Goal: Transaction & Acquisition: Purchase product/service

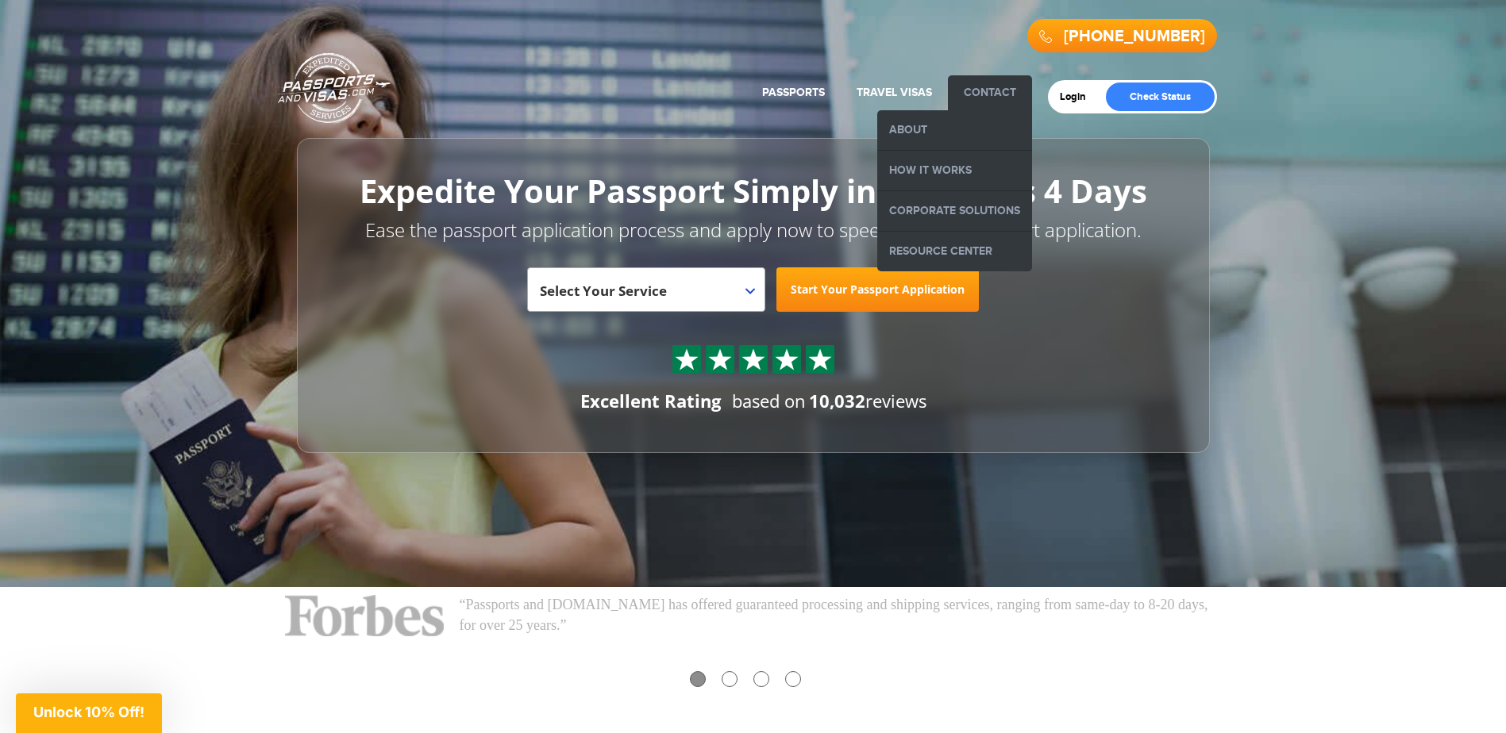
click at [991, 93] on link "Contact" at bounding box center [990, 92] width 52 height 13
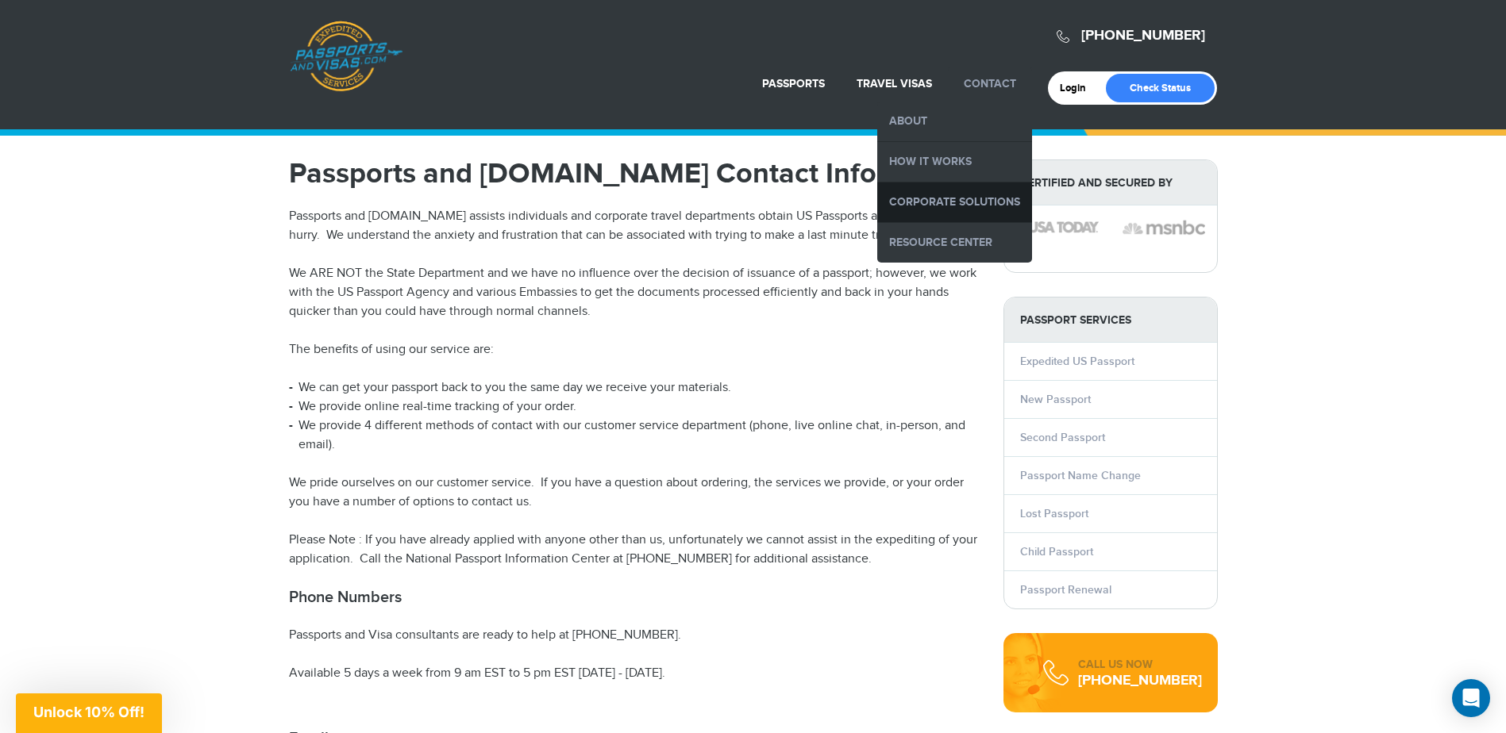
click at [961, 192] on link "Corporate Solutions" at bounding box center [954, 203] width 155 height 40
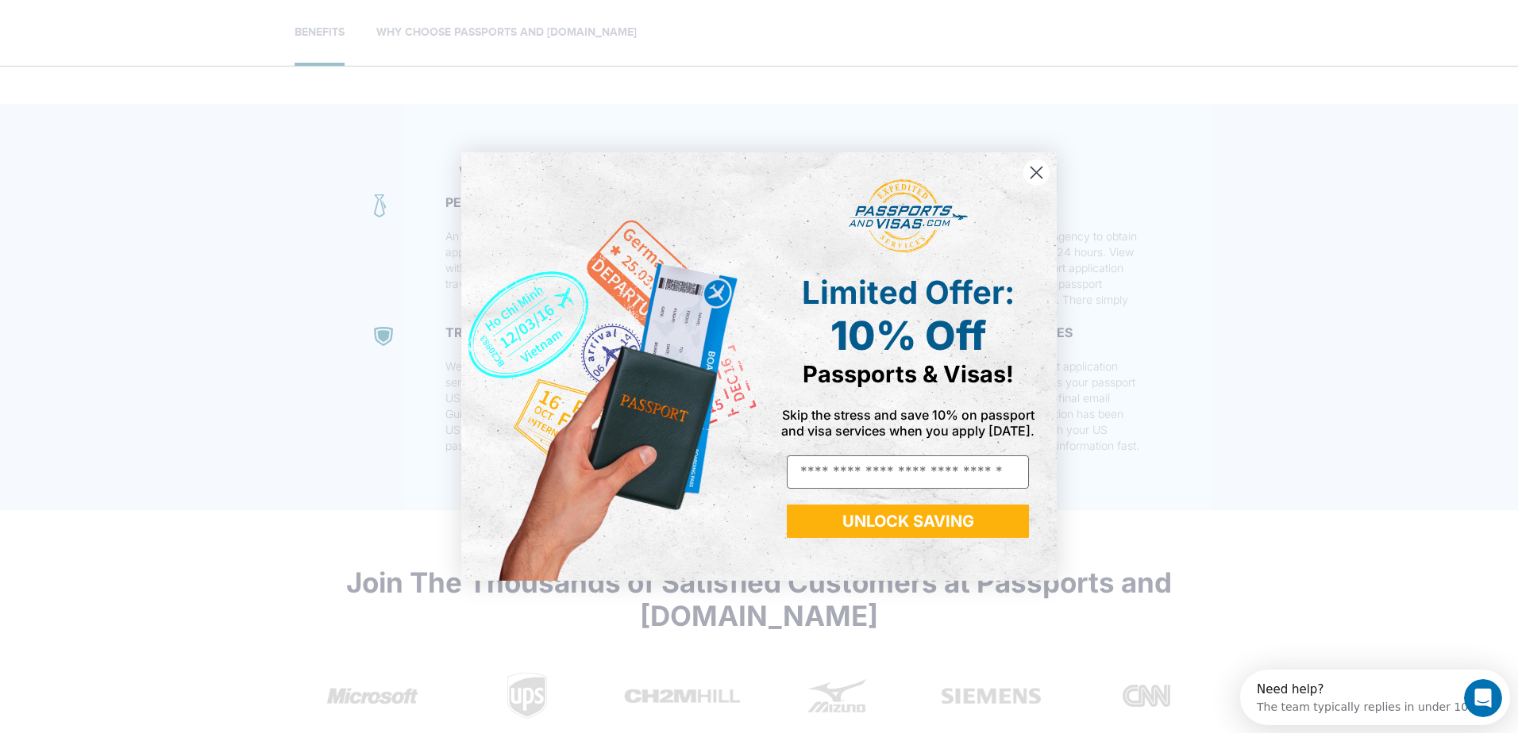
click at [1038, 168] on circle "Close dialog" at bounding box center [1036, 173] width 26 height 26
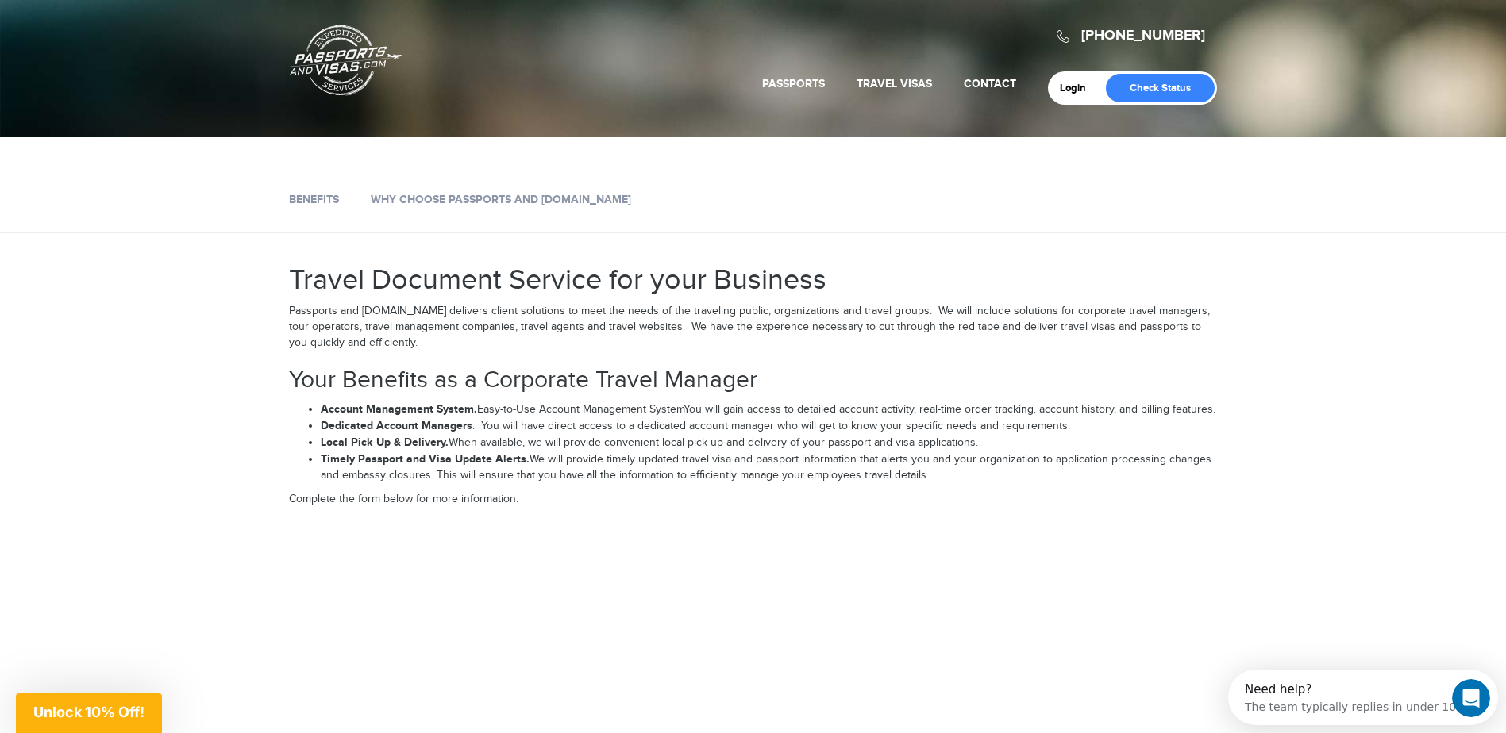
click at [1076, 75] on div "Login Check Status" at bounding box center [1132, 87] width 169 height 33
click at [1076, 86] on link "Login" at bounding box center [1078, 88] width 37 height 13
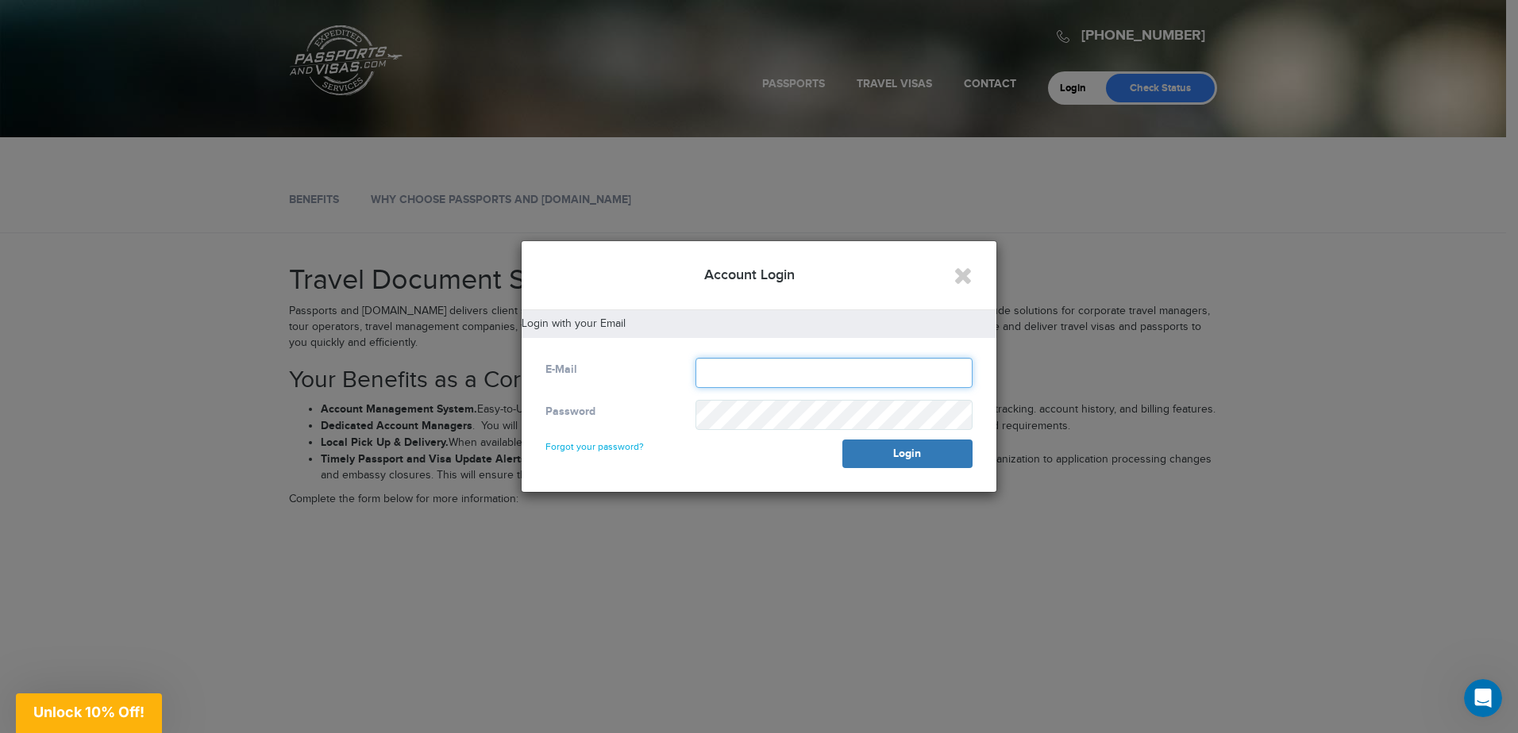
click at [781, 378] on input "text" at bounding box center [833, 373] width 277 height 30
type input "**********"
click at [958, 275] on icon "Close" at bounding box center [962, 276] width 19 height 24
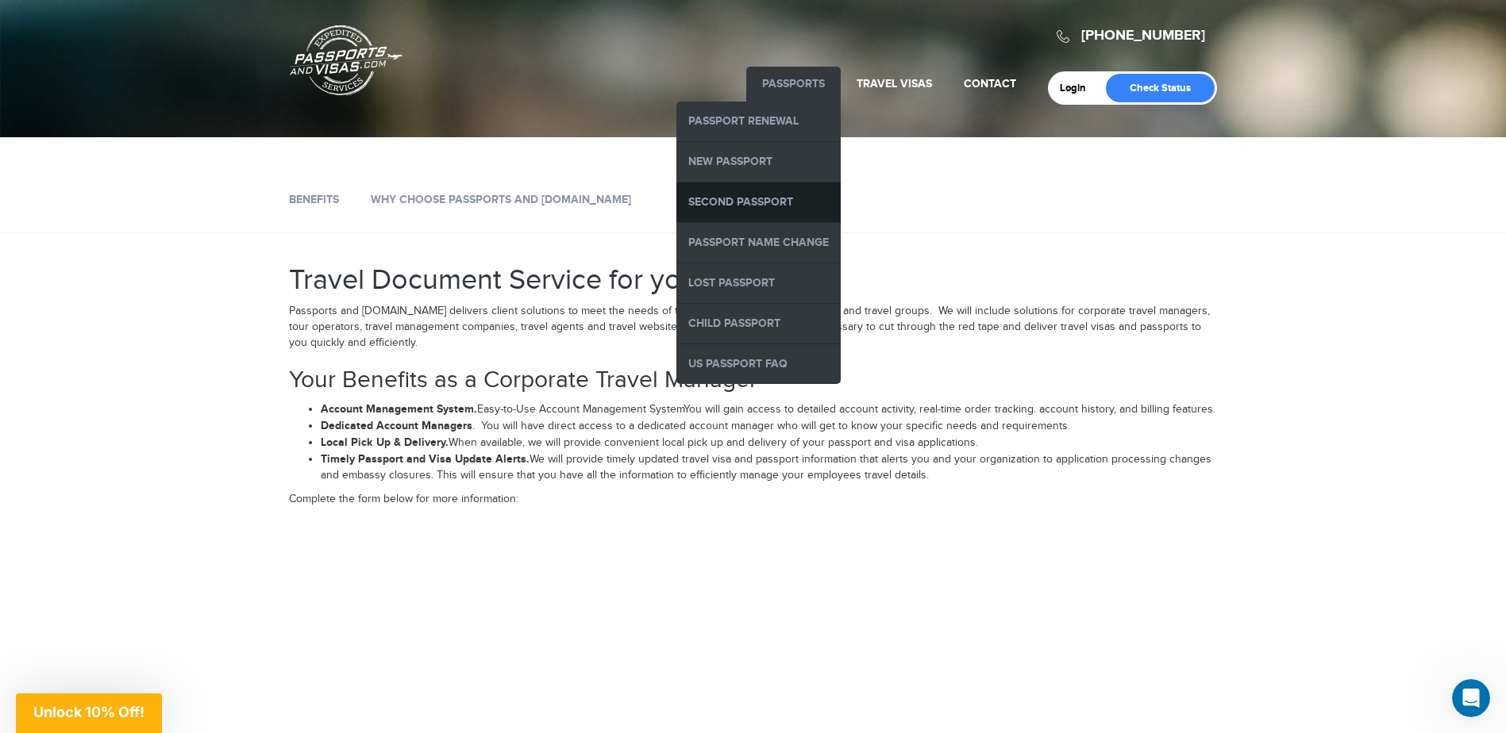
click at [784, 202] on link "Second Passport" at bounding box center [758, 203] width 164 height 40
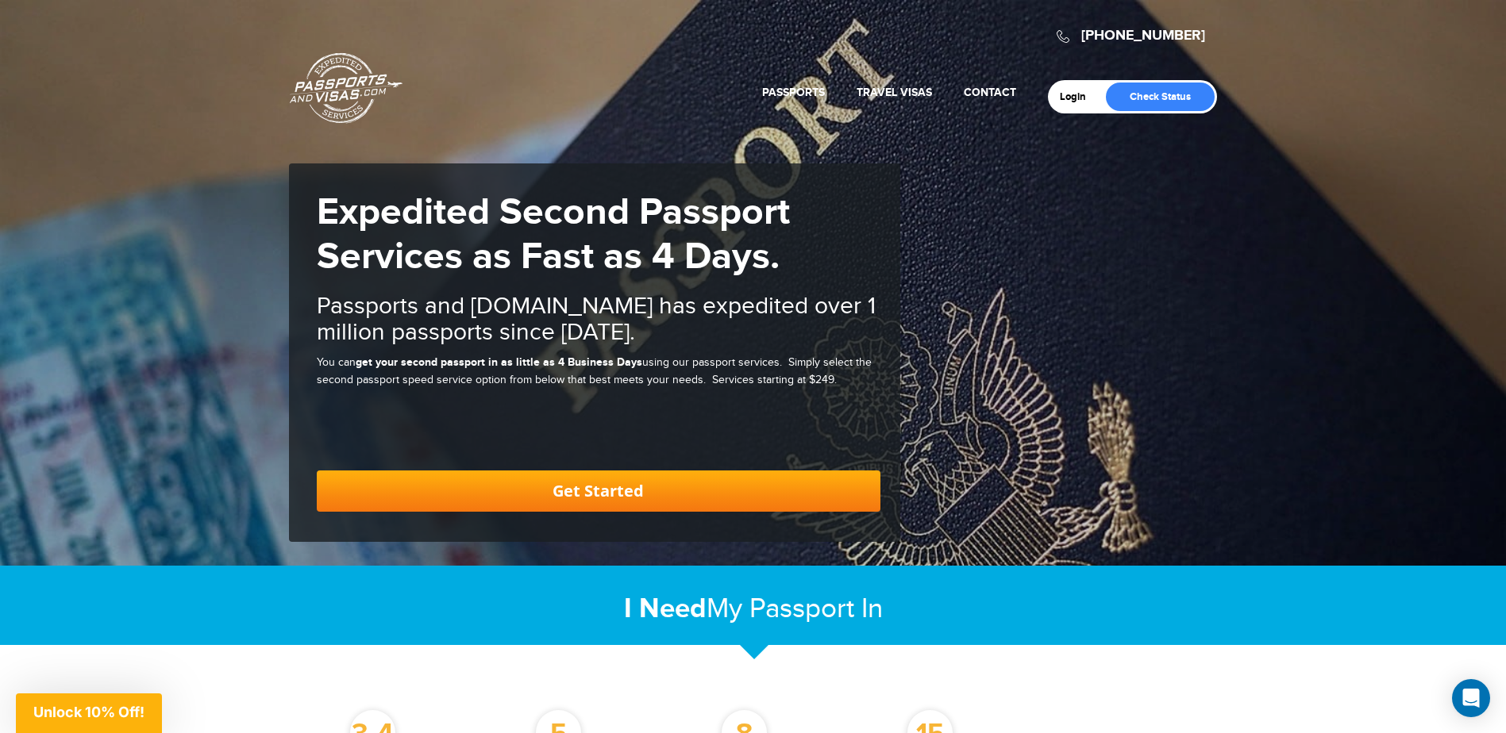
click at [618, 484] on link "Get Started" at bounding box center [599, 491] width 564 height 41
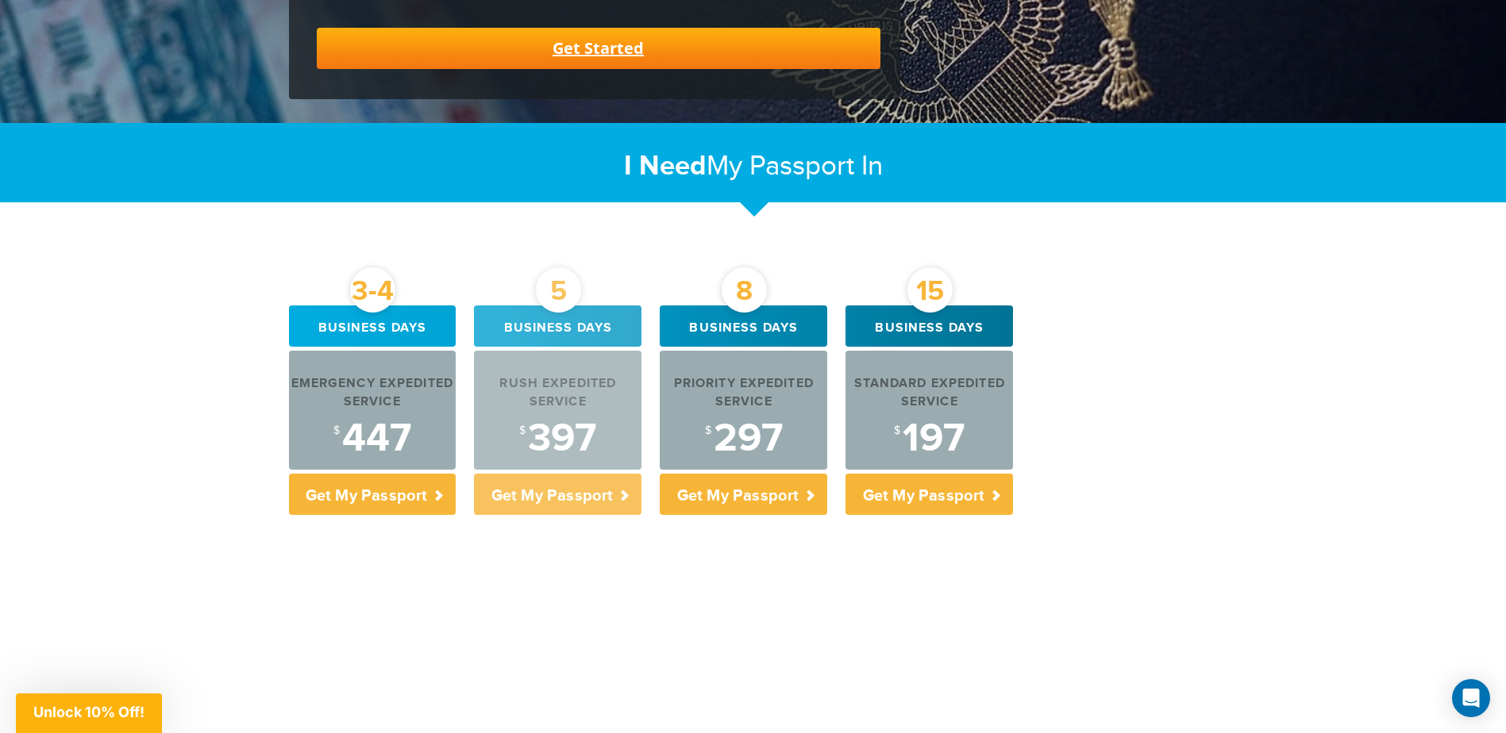
scroll to position [447, 0]
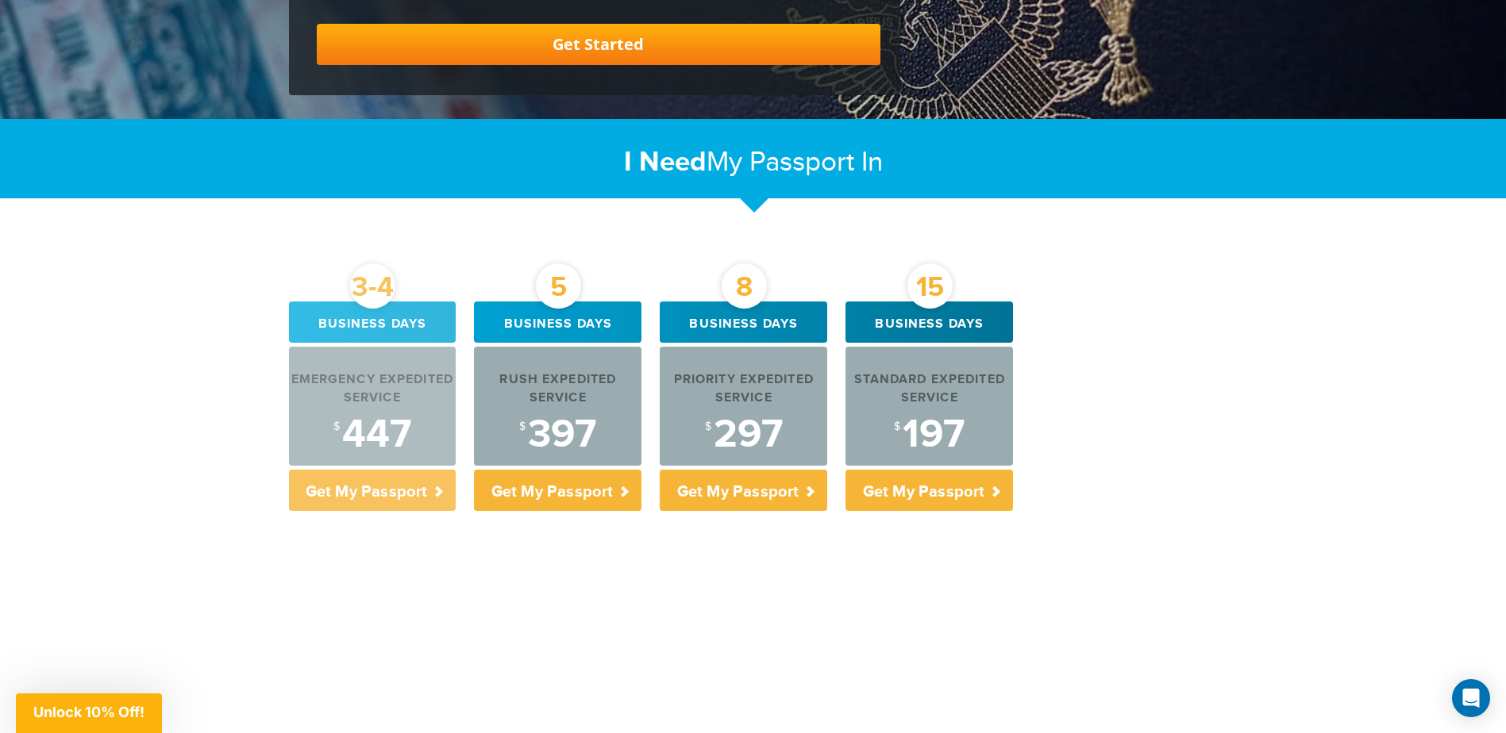
click at [398, 506] on p "Get My Passport" at bounding box center [372, 490] width 167 height 41
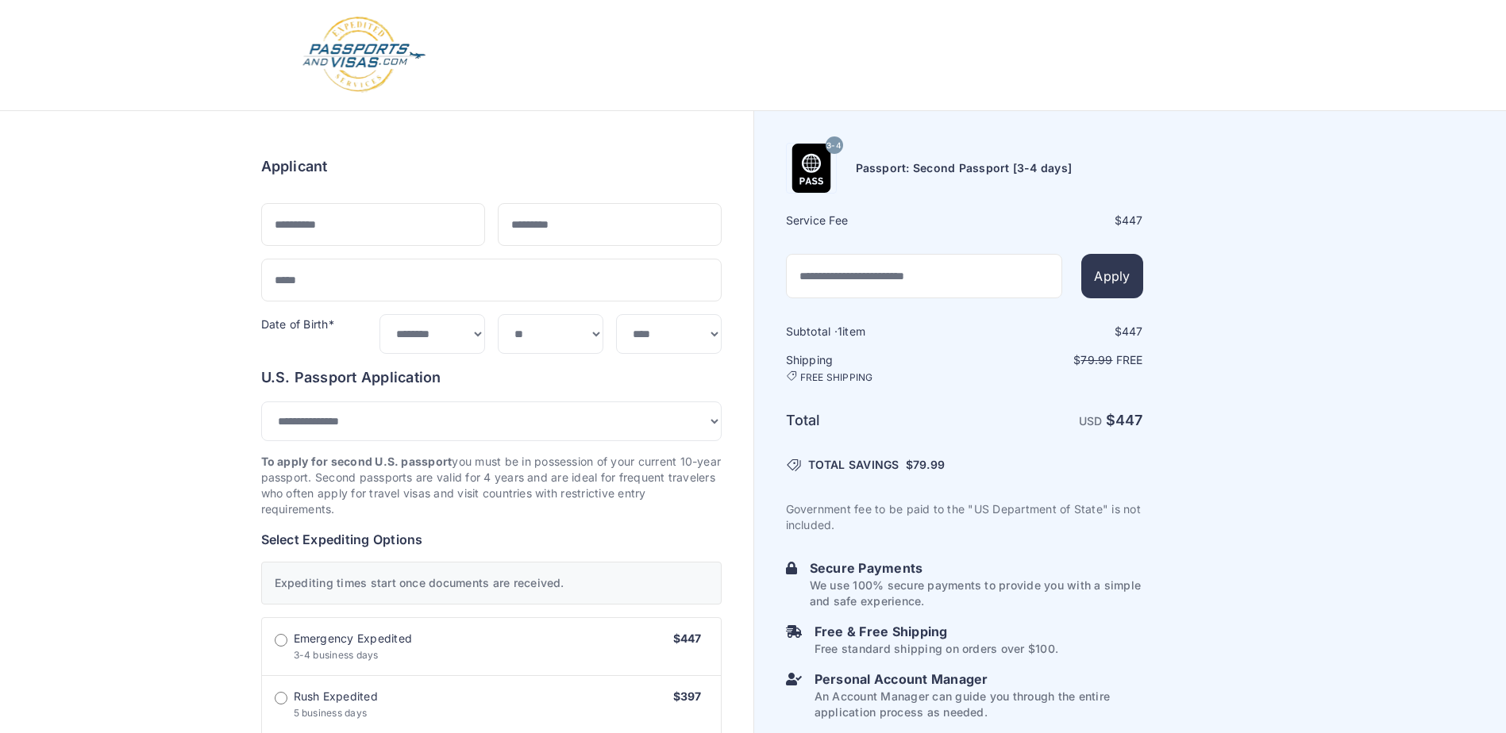
select select "**********"
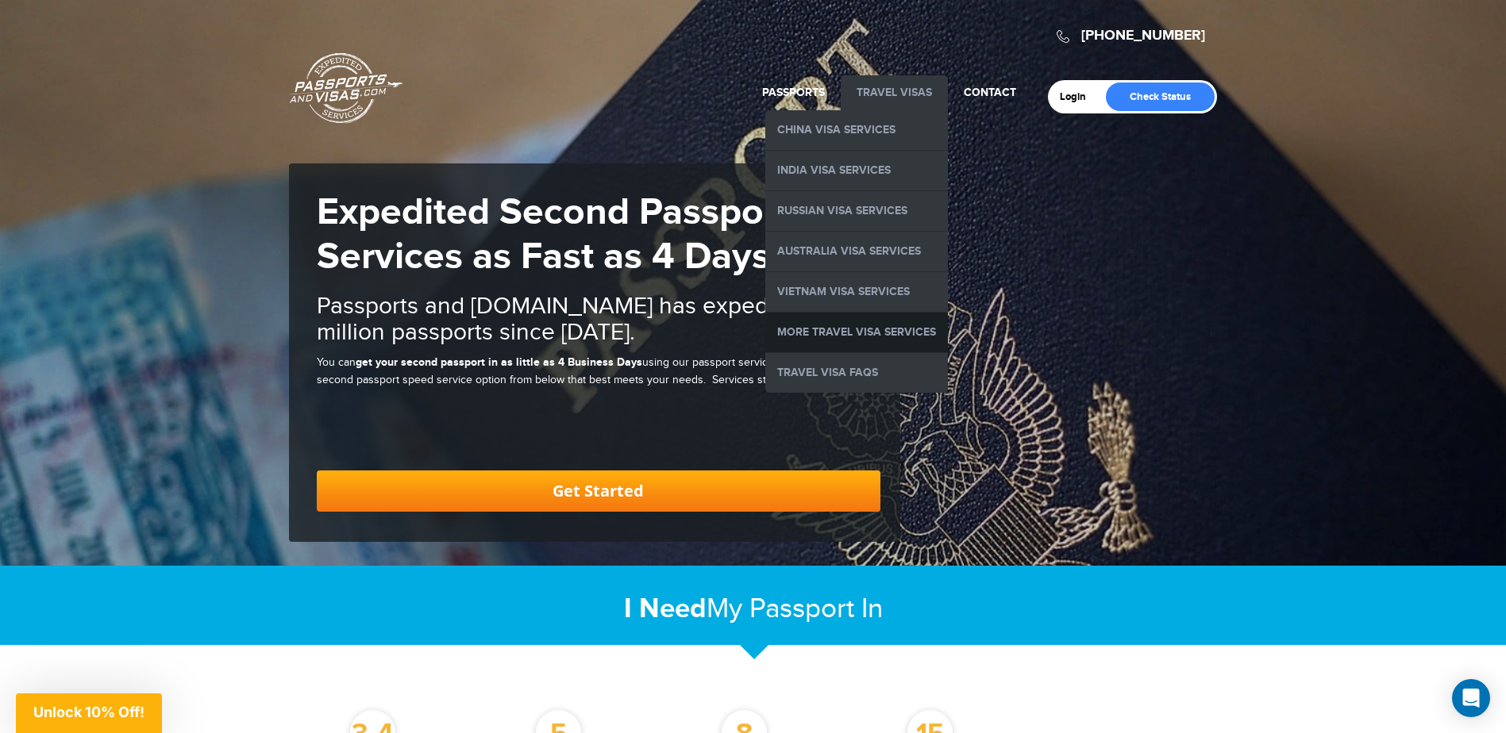
click at [866, 333] on link "More Travel Visa Services" at bounding box center [856, 333] width 183 height 40
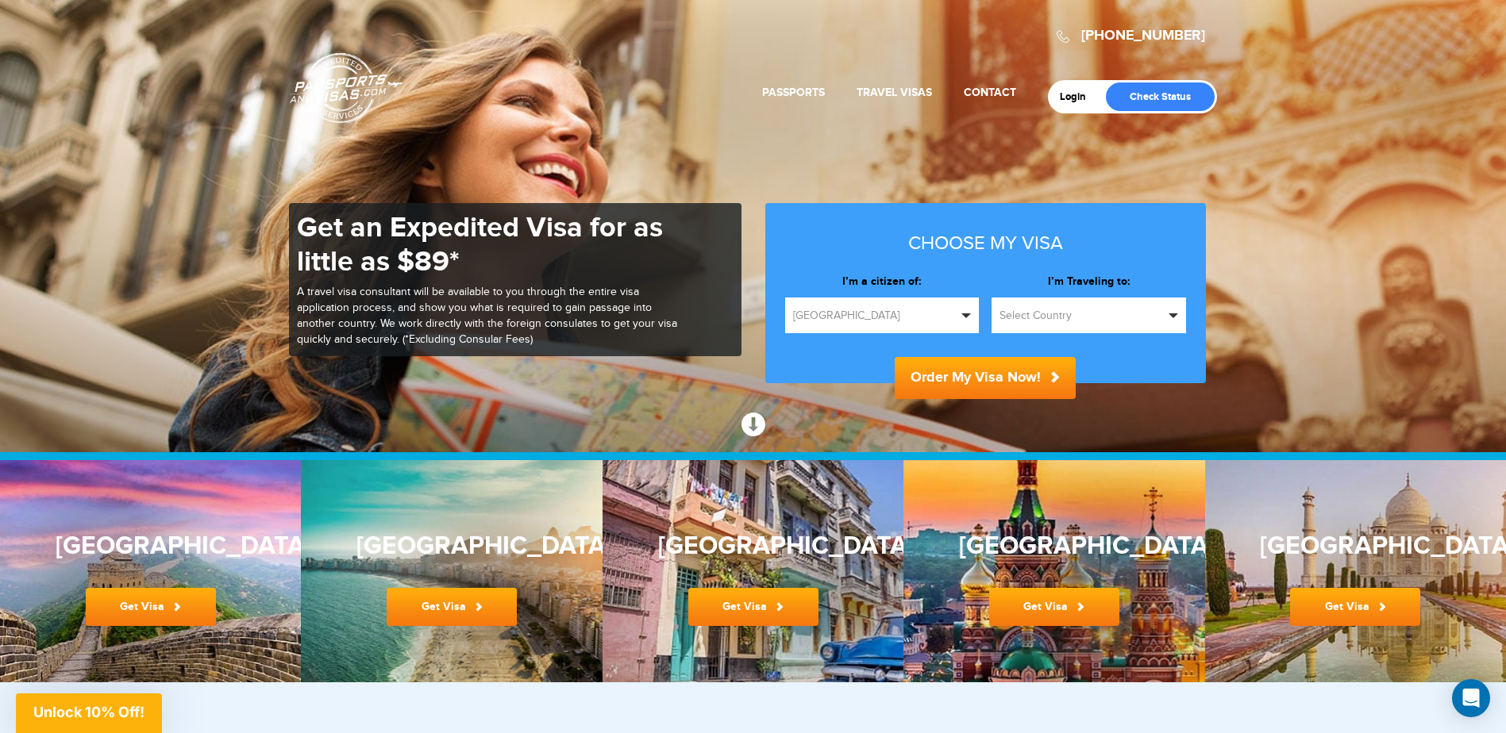
click at [1034, 306] on button "Select Country" at bounding box center [1088, 316] width 194 height 36
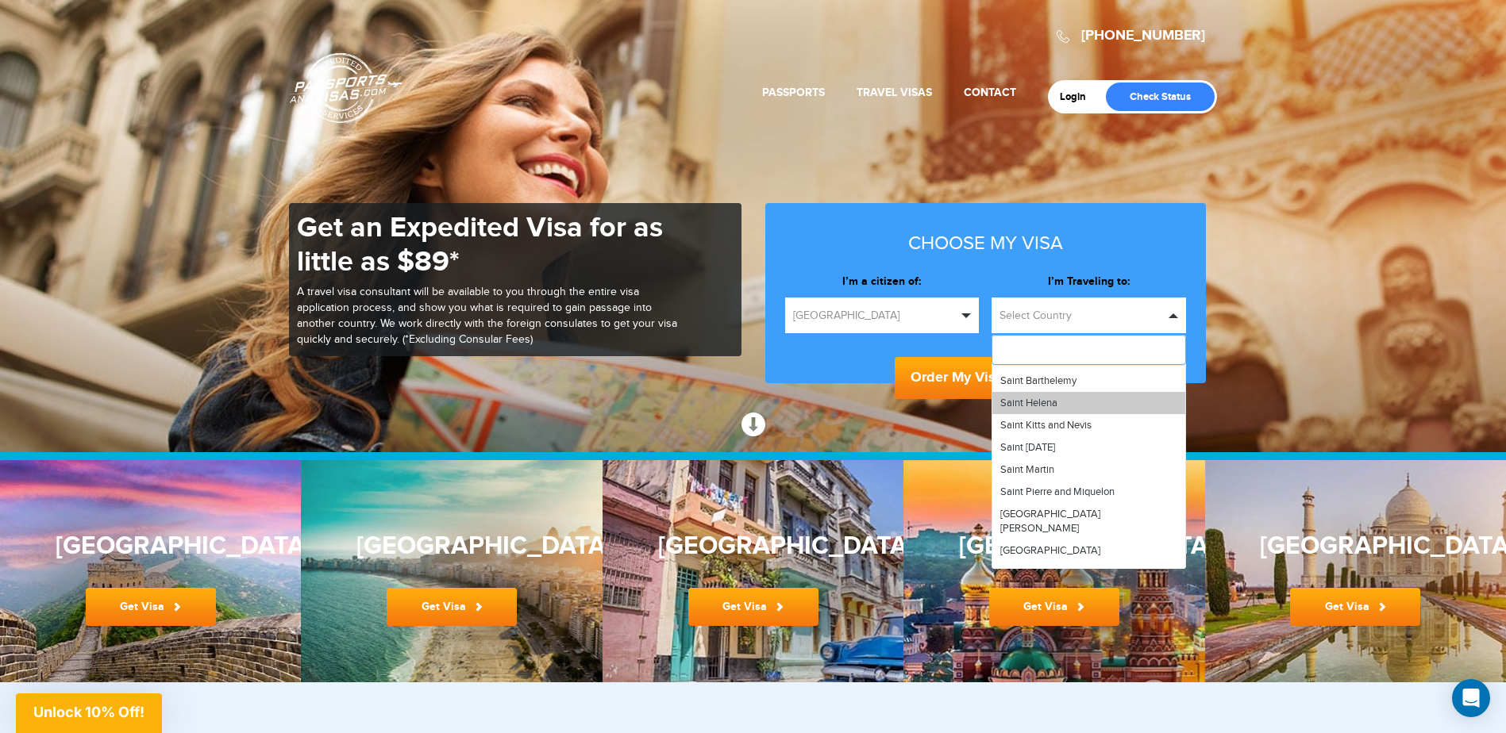
scroll to position [4202, 0]
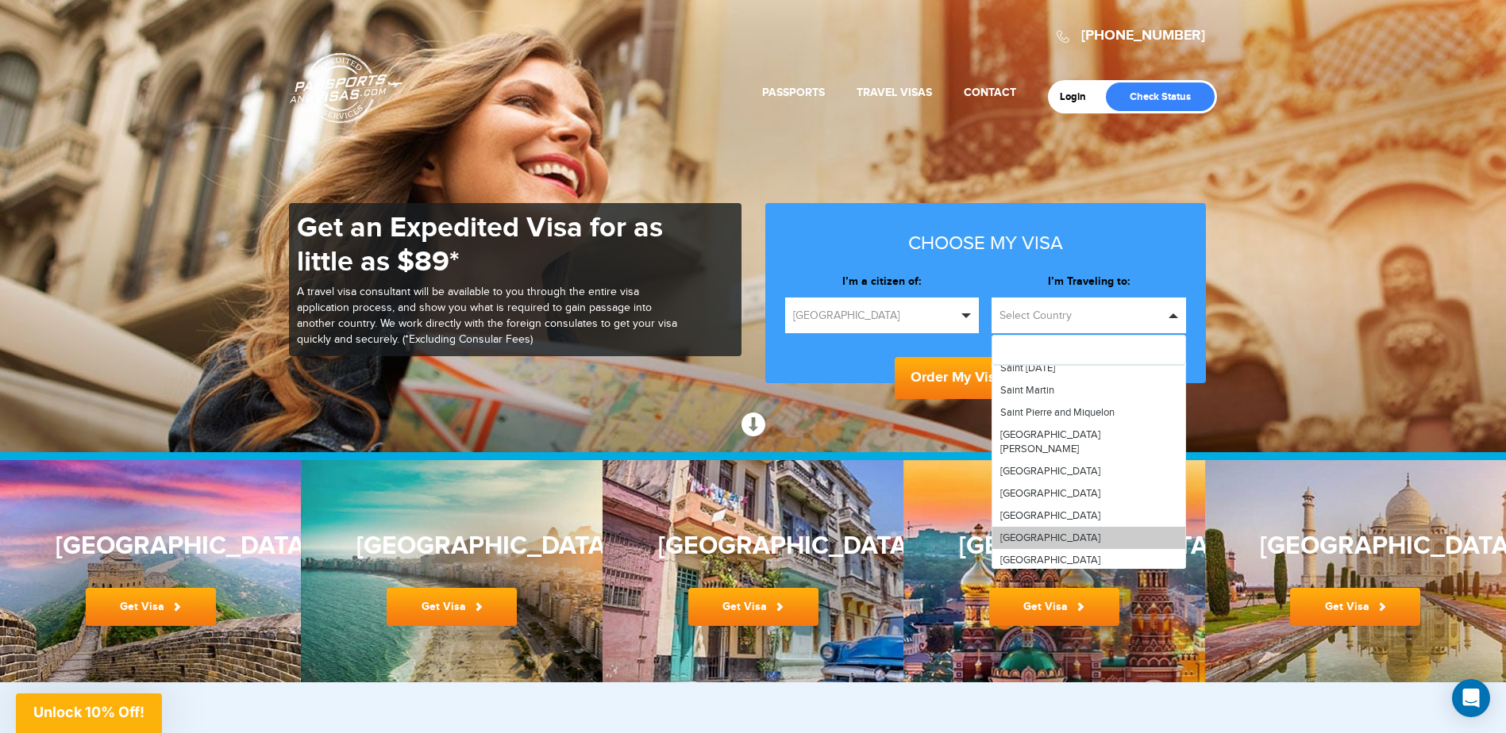
click at [1073, 527] on link "[GEOGRAPHIC_DATA]" at bounding box center [1088, 538] width 193 height 22
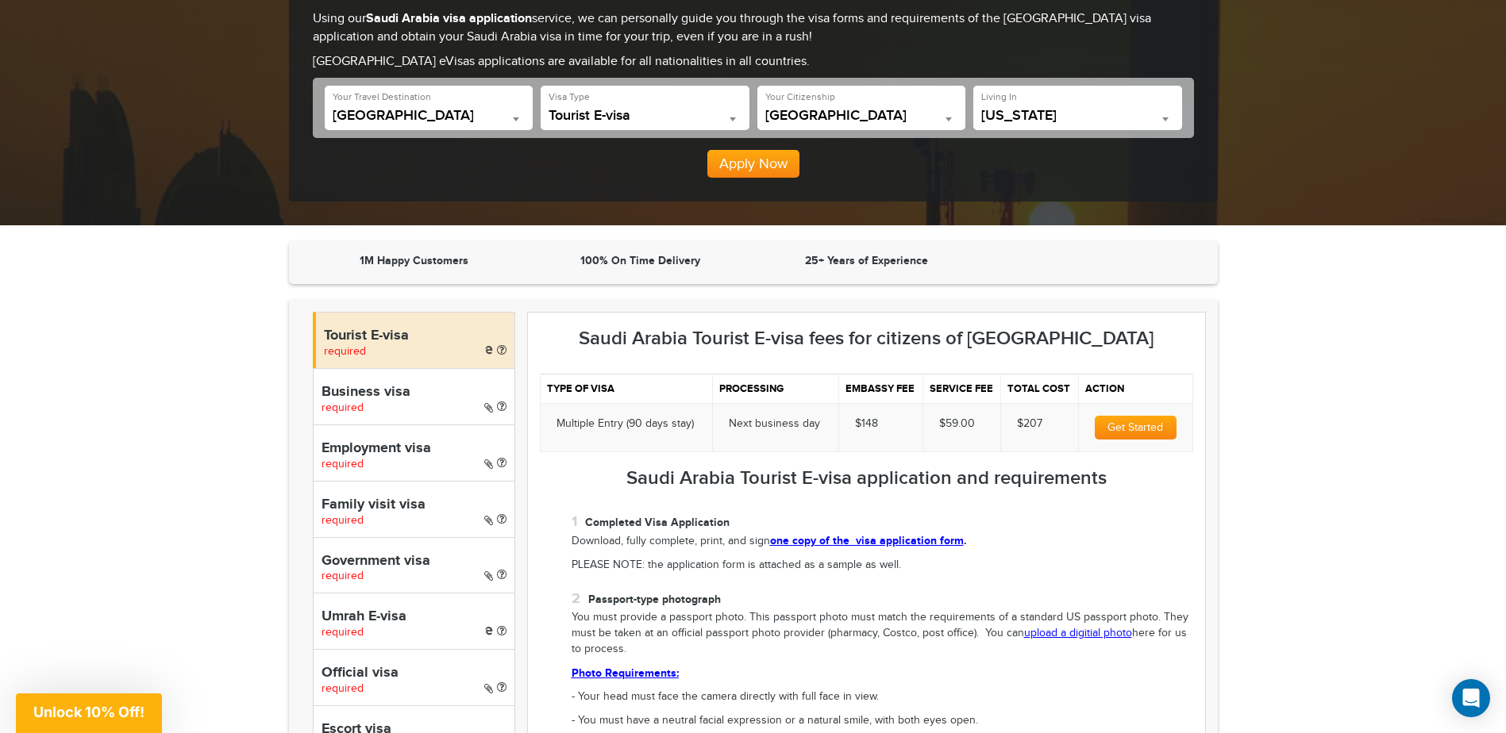
scroll to position [318, 0]
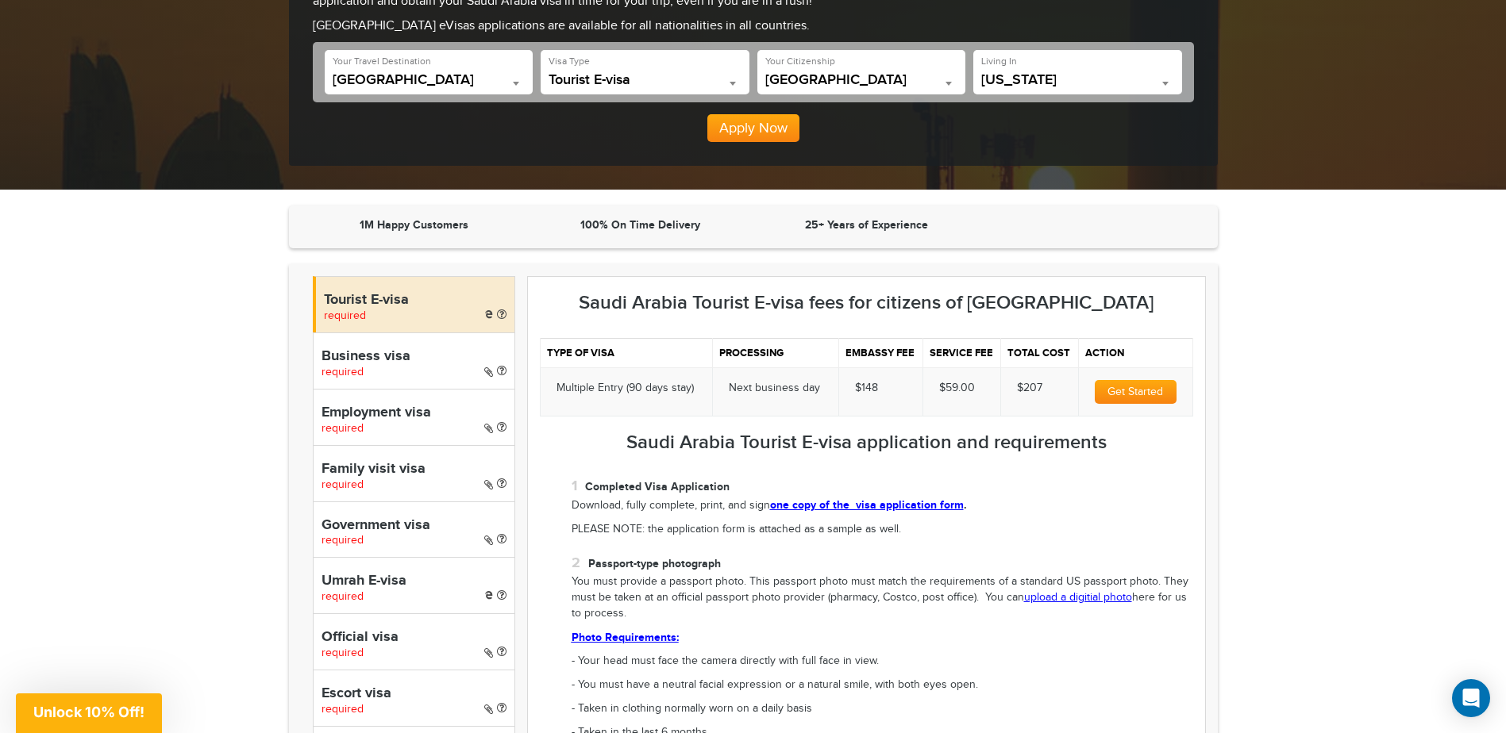
click at [362, 371] on span "required" at bounding box center [342, 372] width 42 height 13
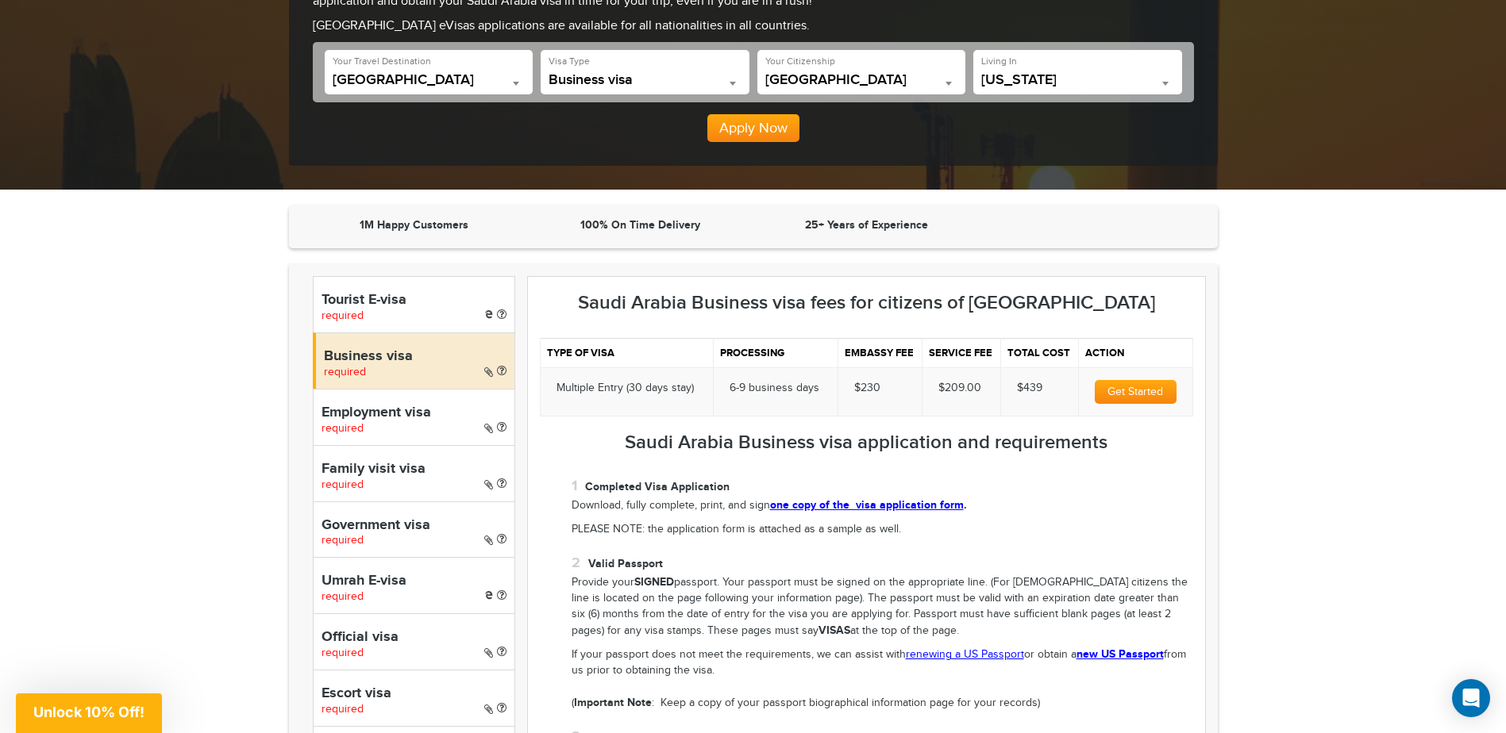
click at [396, 305] on h4 "Tourist E-visa" at bounding box center [413, 301] width 185 height 16
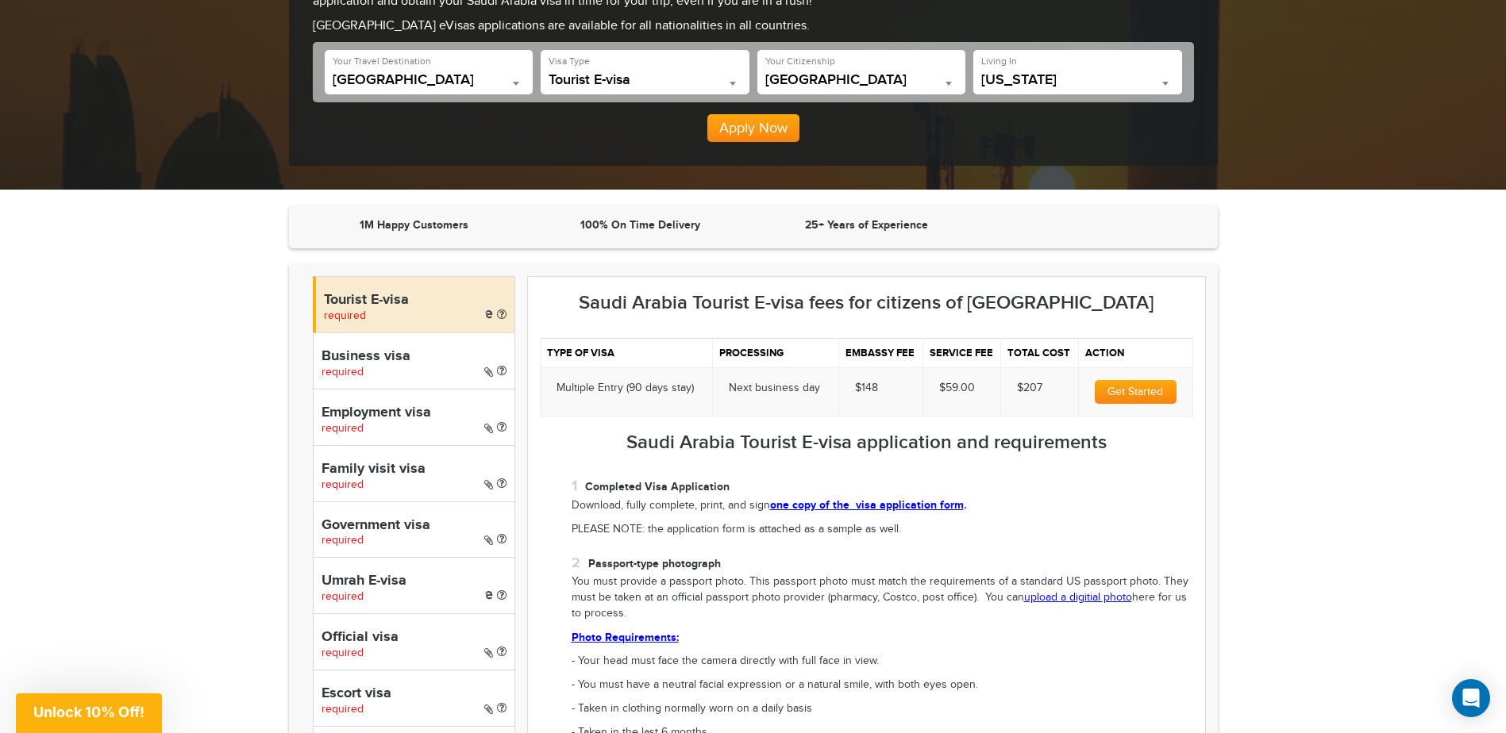
click at [387, 357] on h4 "Business visa" at bounding box center [413, 357] width 185 height 16
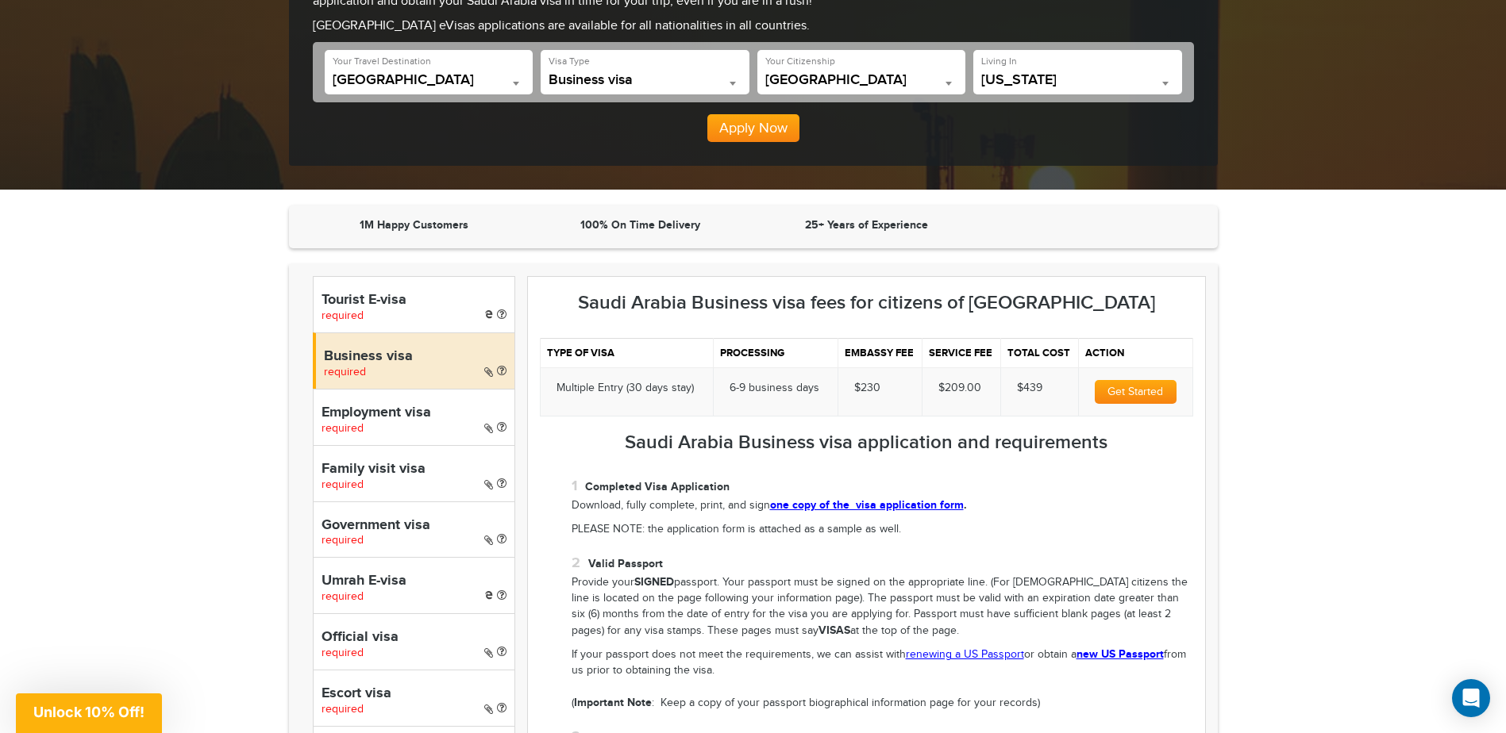
click at [396, 314] on div "Tourist E-visa required" at bounding box center [414, 304] width 202 height 56
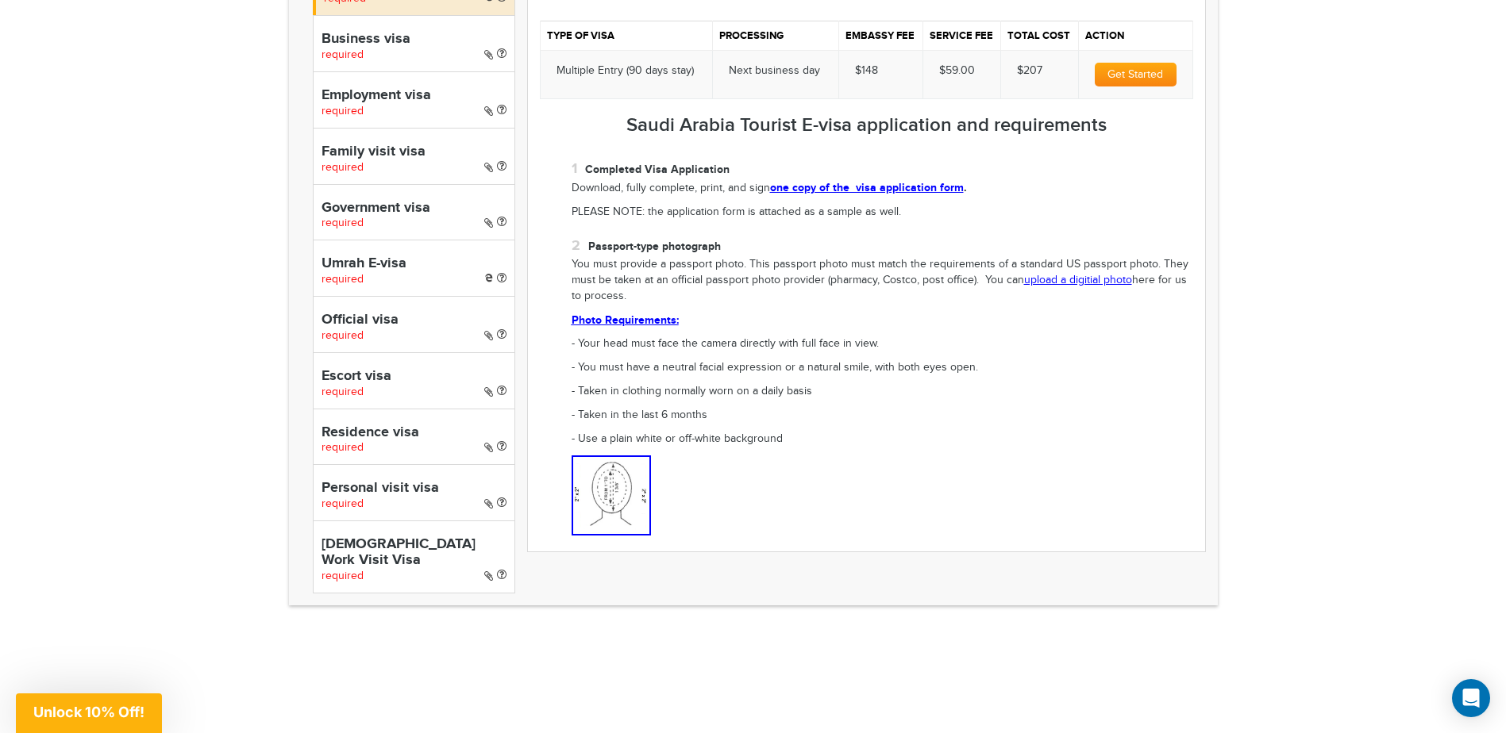
scroll to position [556, 0]
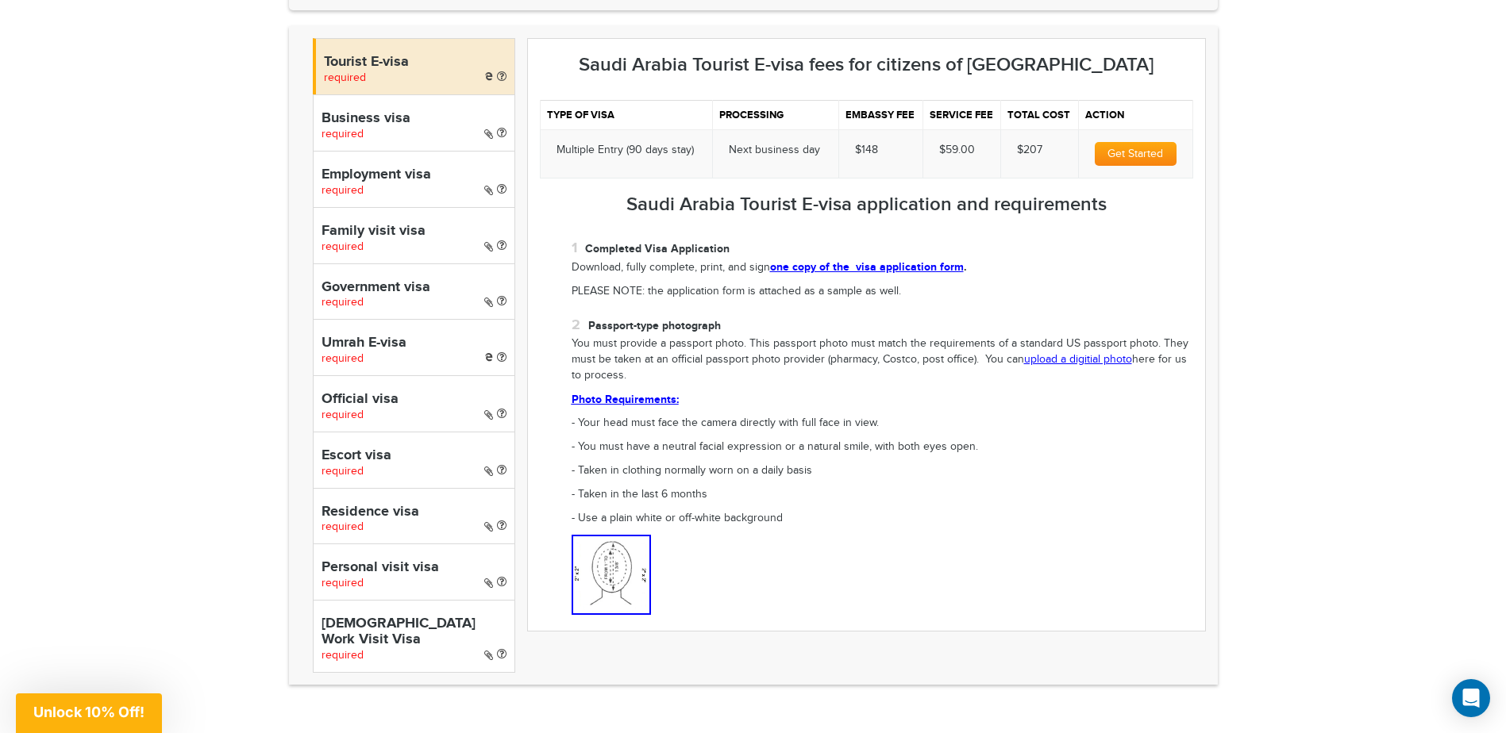
click at [391, 188] on div "Employment visa required" at bounding box center [414, 179] width 202 height 56
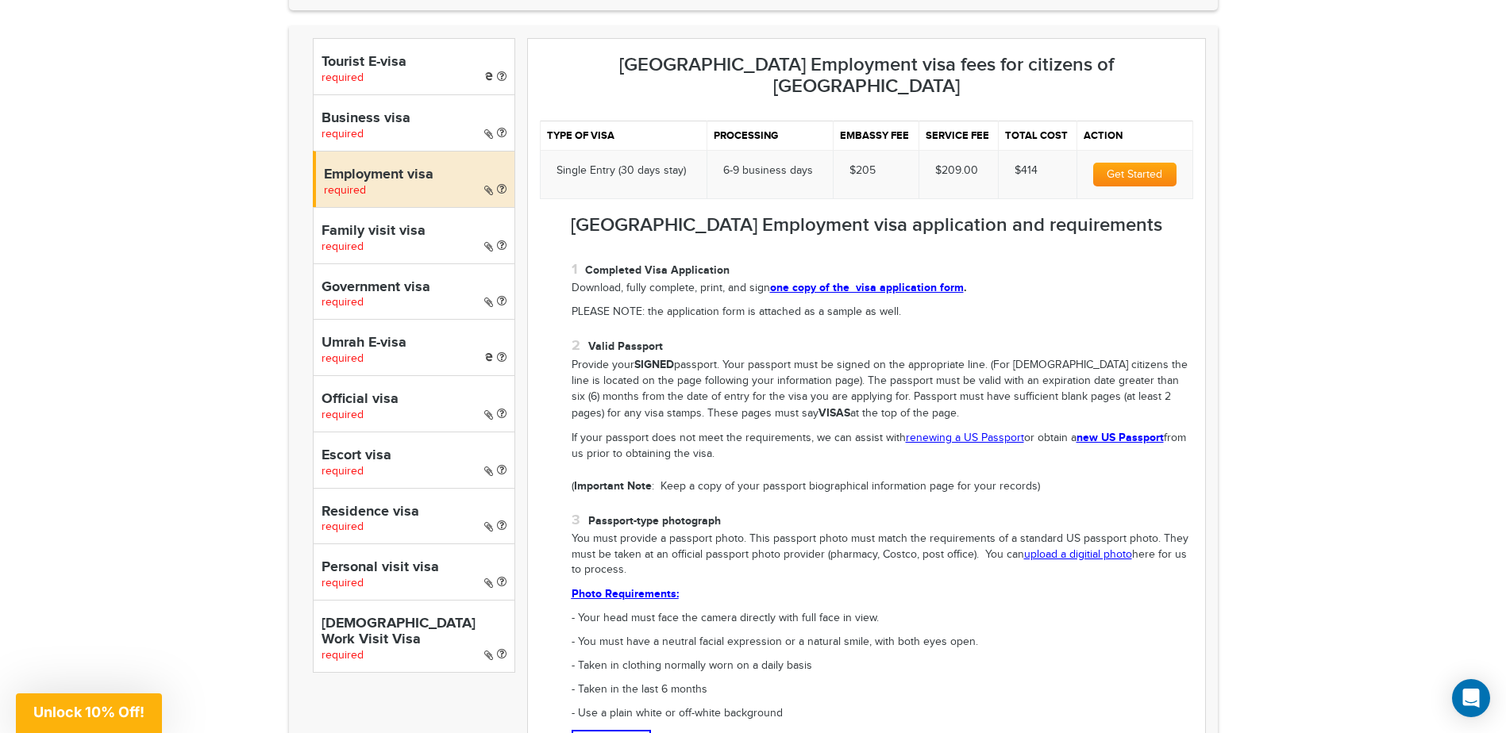
click at [394, 397] on h4 "Official visa" at bounding box center [413, 400] width 185 height 16
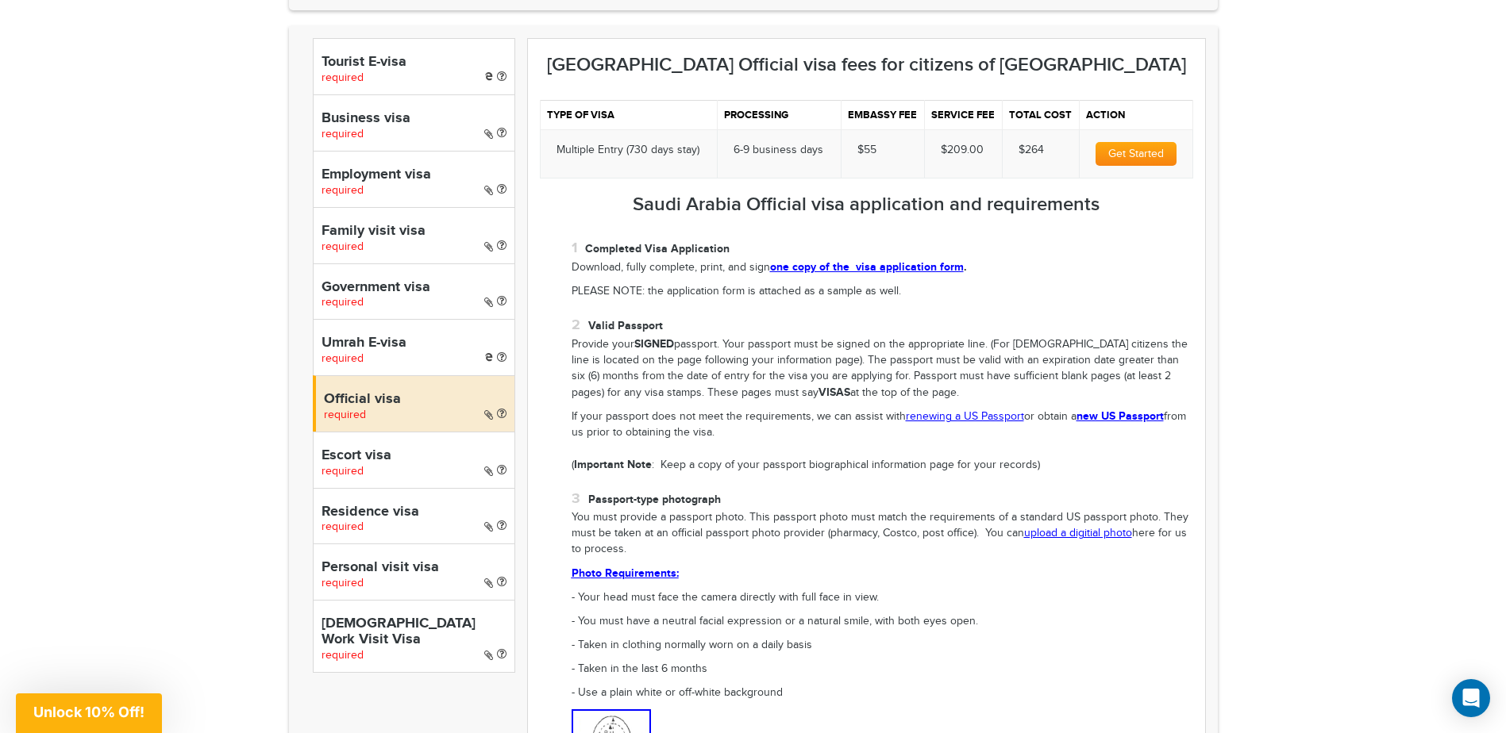
click at [400, 564] on h4 "Personal visit visa" at bounding box center [413, 568] width 185 height 16
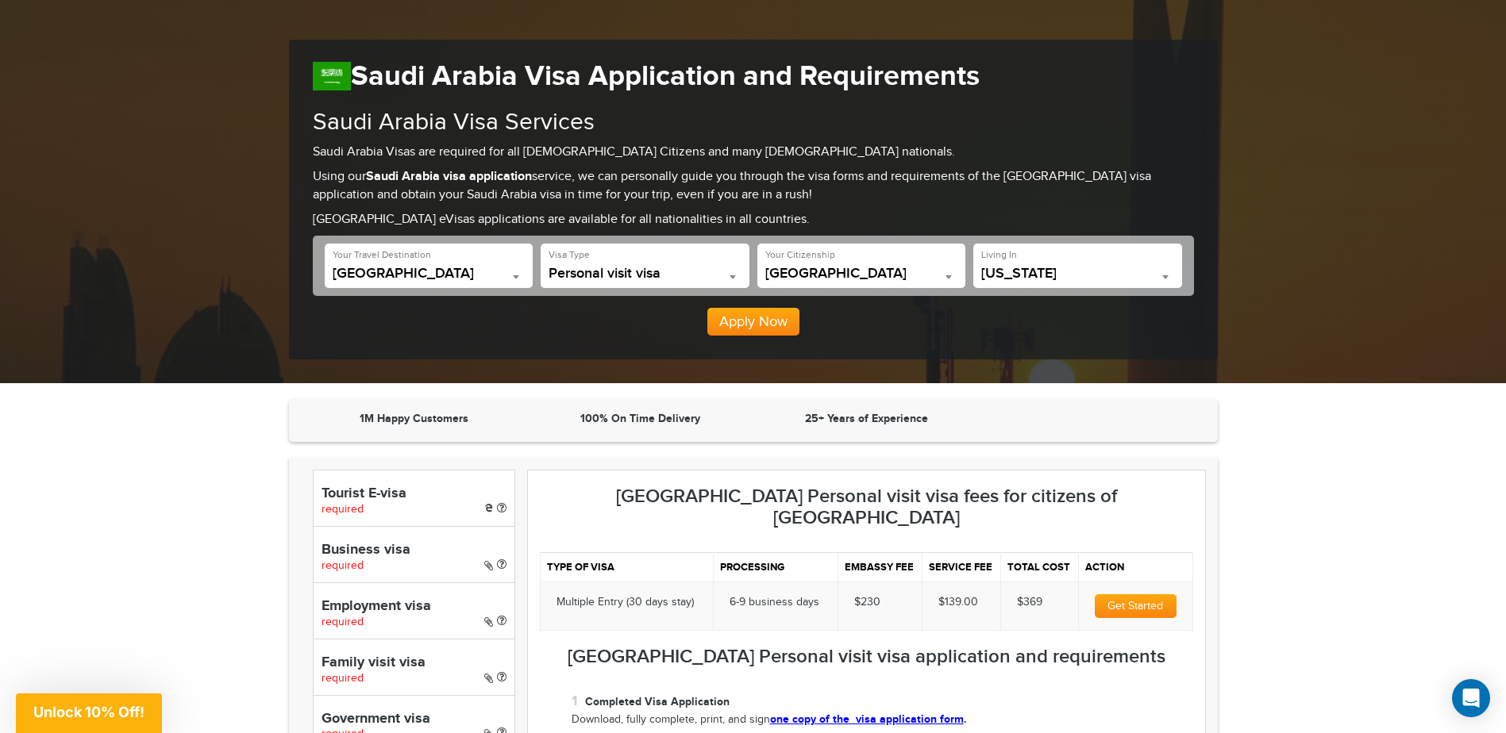
scroll to position [79, 0]
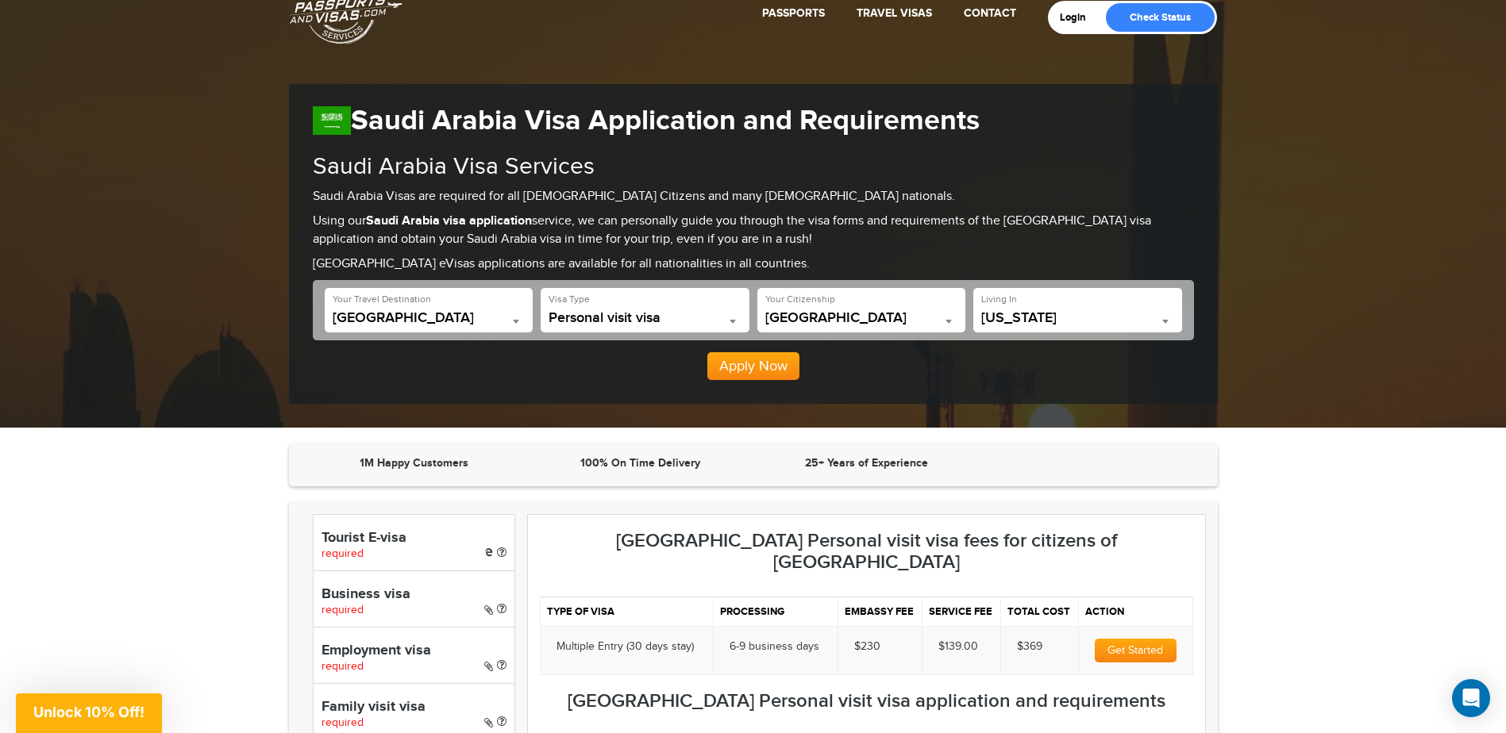
click at [364, 596] on h4 "Business visa" at bounding box center [413, 595] width 185 height 16
select select "*****"
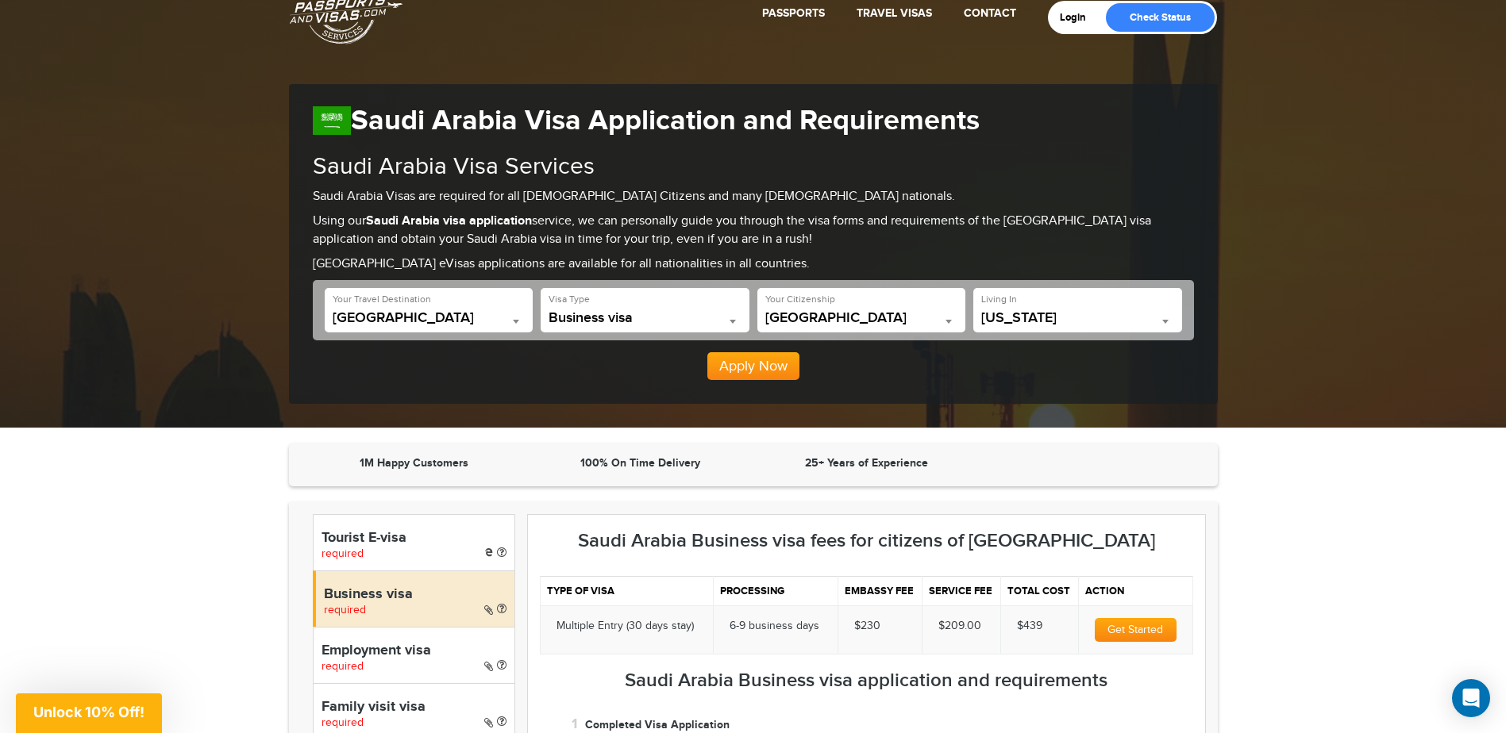
click at [1014, 321] on span "[US_STATE]" at bounding box center [1077, 318] width 193 height 16
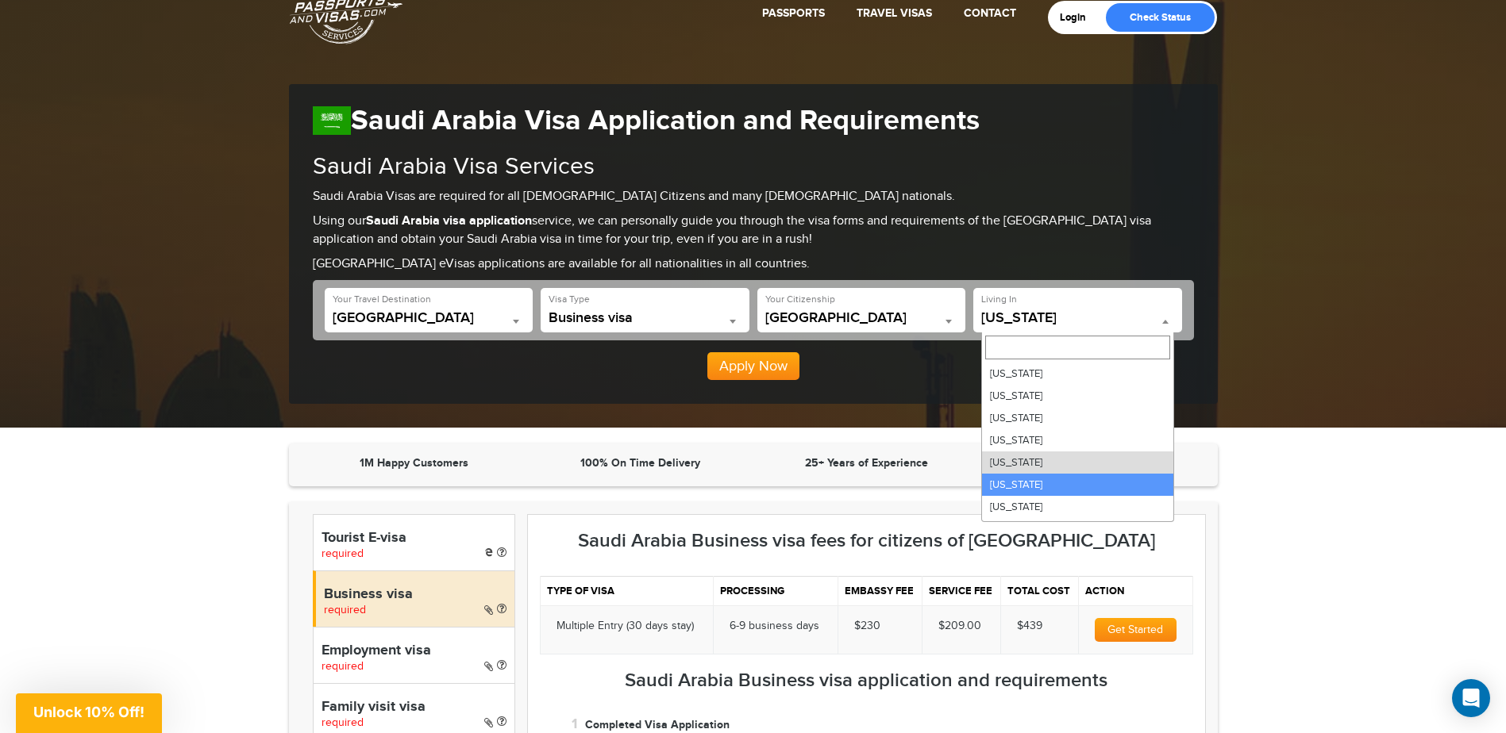
select select "**"
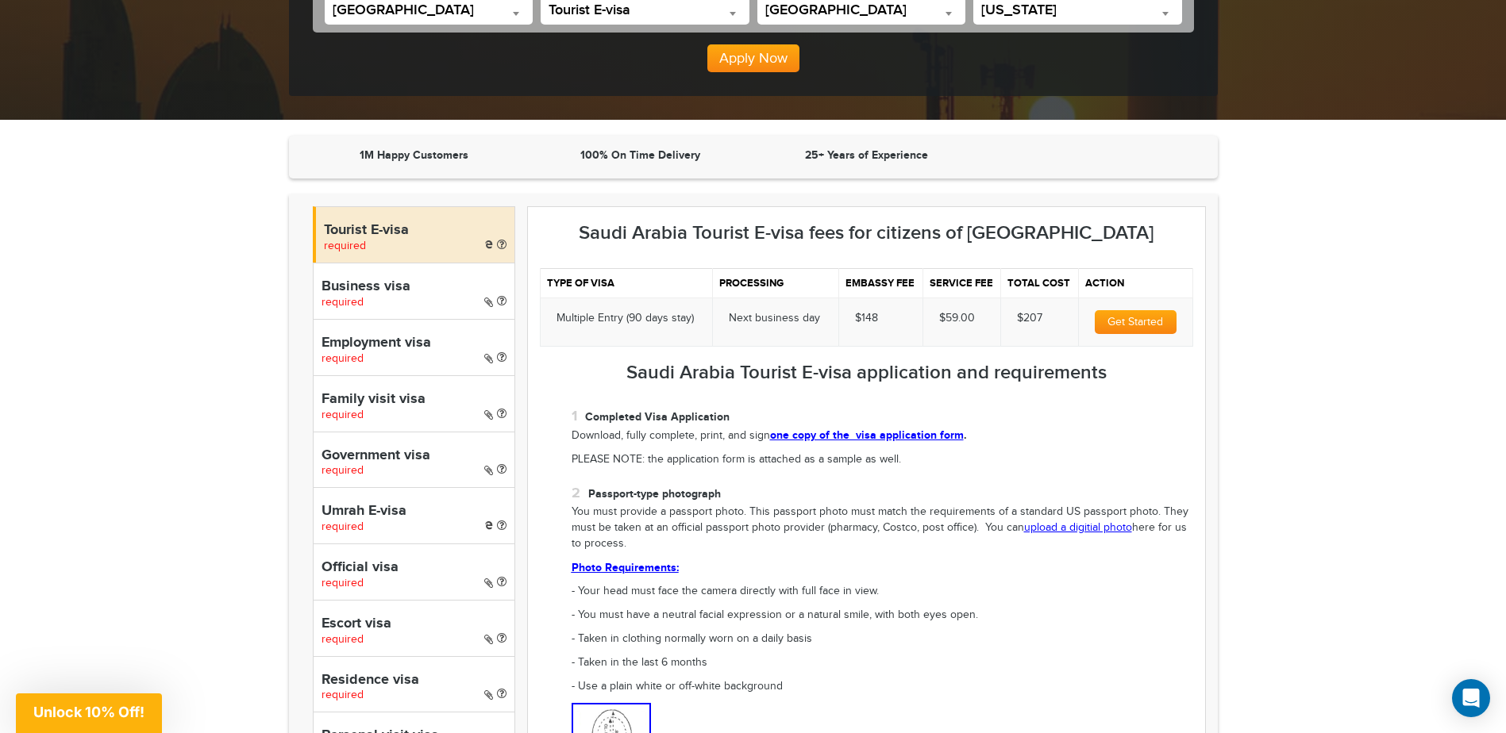
scroll to position [397, 0]
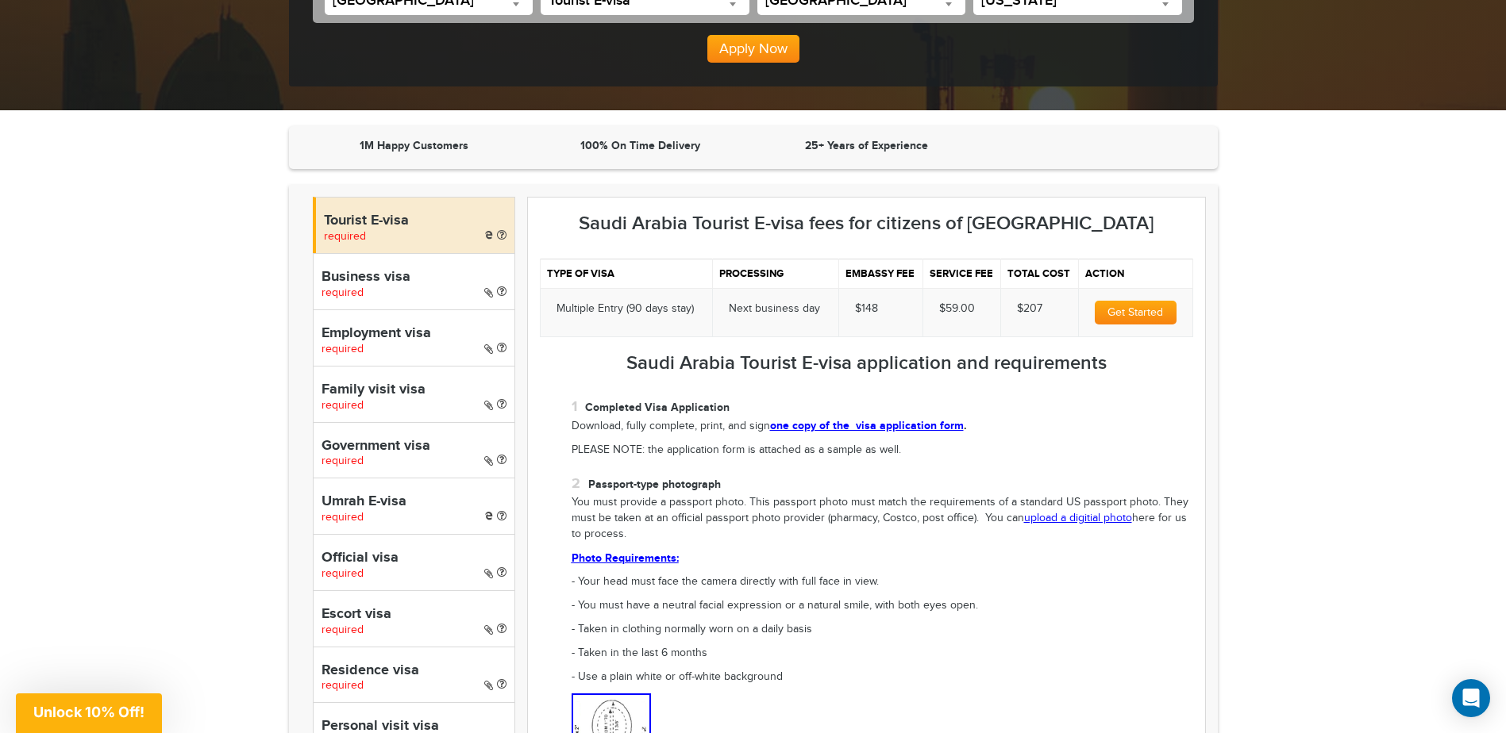
click at [390, 271] on h4 "Business visa" at bounding box center [413, 278] width 185 height 16
select select "*****"
